Goal: Navigation & Orientation: Find specific page/section

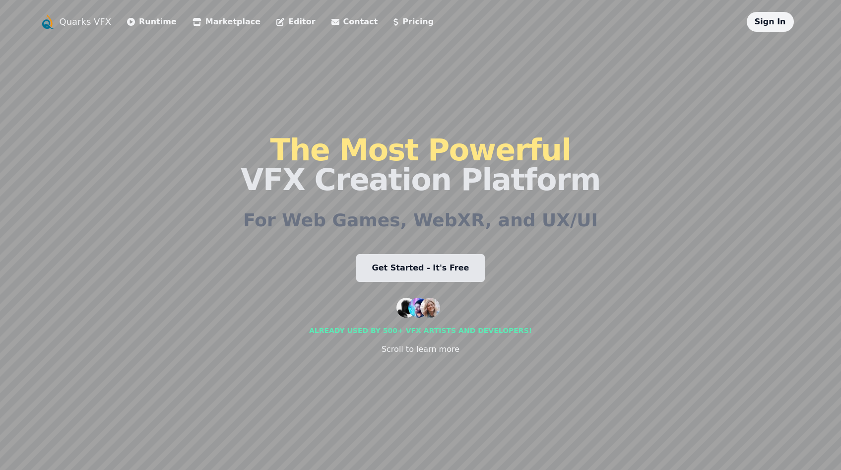
click at [423, 270] on link "Get Started - It's Free" at bounding box center [420, 268] width 129 height 28
click at [276, 20] on link "Editor" at bounding box center [295, 22] width 39 height 12
